Goal: Contribute content: Contribute content

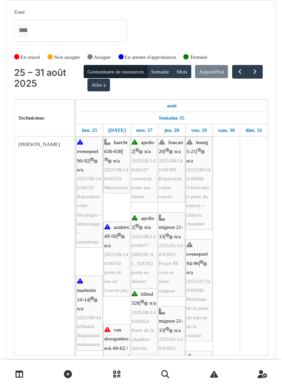
scroll to position [101, 0]
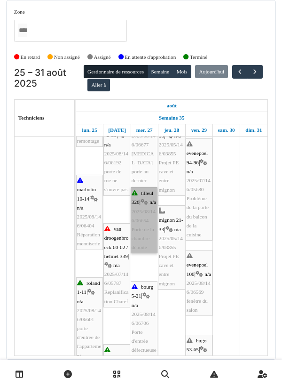
click at [144, 217] on link "tilleul 326 | n/a 2025/08/146/06654 Porte de la chambre déboité" at bounding box center [144, 220] width 27 height 66
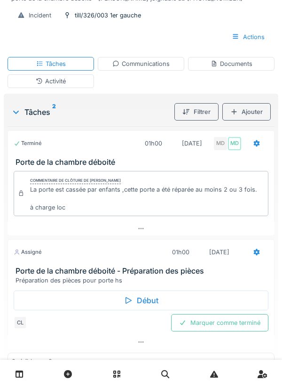
scroll to position [150, 0]
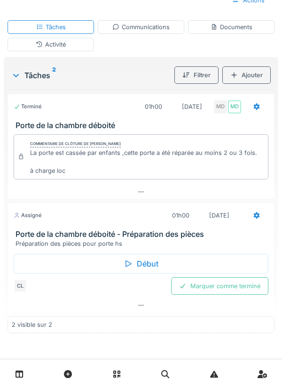
click at [148, 264] on div "Début" at bounding box center [141, 264] width 255 height 20
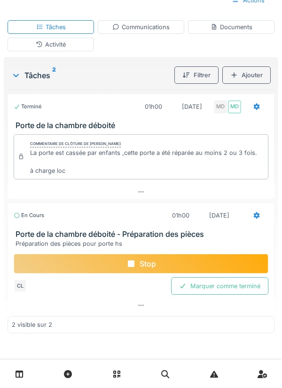
click at [251, 73] on div "Ajouter" at bounding box center [247, 74] width 48 height 17
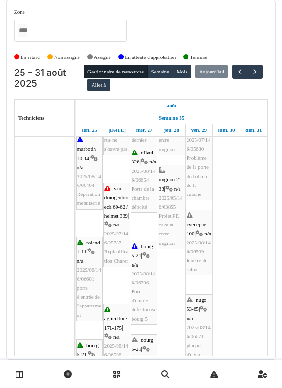
scroll to position [141, 0]
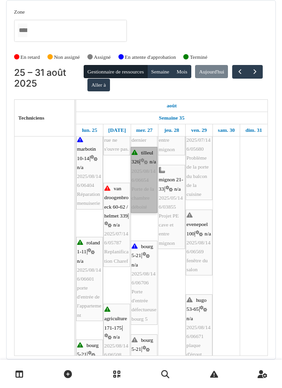
click at [148, 198] on link "tilleul 326 | n/a 2025/08/146/06654 Porte de la chambre déboité" at bounding box center [144, 180] width 27 height 66
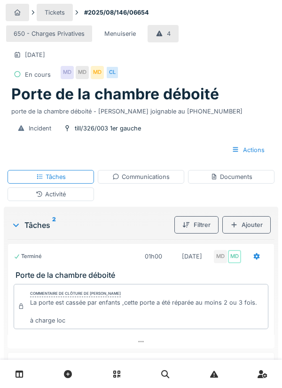
click at [244, 174] on div "Documents" at bounding box center [232, 176] width 42 height 9
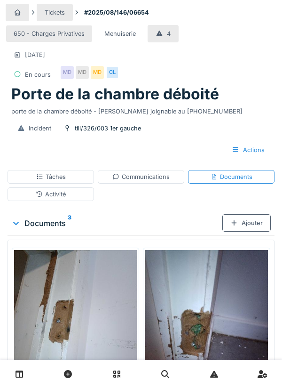
click at [249, 222] on div "Ajouter" at bounding box center [247, 222] width 48 height 17
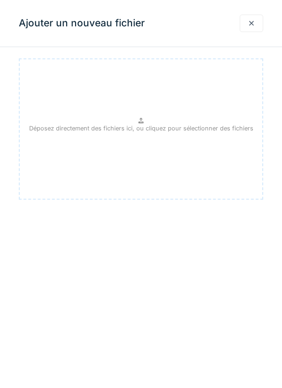
click at [145, 124] on p "Déposez directement des fichiers ici, ou cliquez pour sélectionner des fichiers" at bounding box center [141, 128] width 224 height 9
type input "**********"
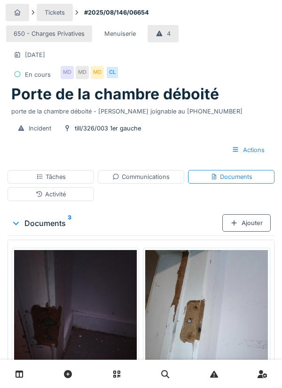
click at [248, 219] on div "Ajouter" at bounding box center [247, 222] width 48 height 17
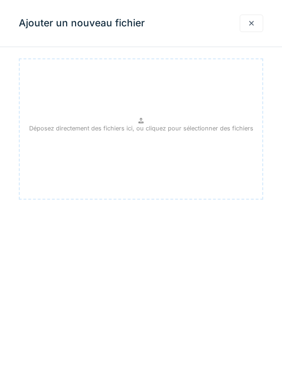
click at [168, 128] on p "Déposez directement des fichiers ici, ou cliquez pour sélectionner des fichiers" at bounding box center [141, 128] width 224 height 9
type input "**********"
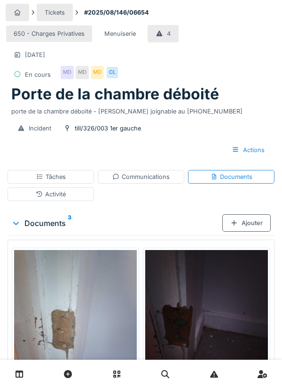
click at [248, 227] on div "Ajouter" at bounding box center [247, 222] width 48 height 17
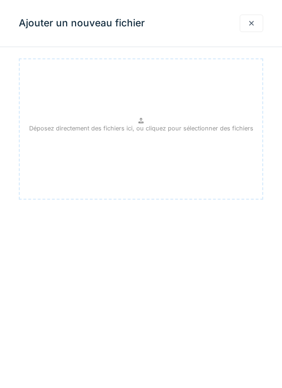
click at [153, 127] on p "Déposez directement des fichiers ici, ou cliquez pour sélectionner des fichiers" at bounding box center [141, 128] width 224 height 9
click at [138, 129] on p "Déposez directement des fichiers ici, ou cliquez pour sélectionner des fichiers" at bounding box center [141, 128] width 224 height 9
type input "**********"
